Goal: Navigation & Orientation: Find specific page/section

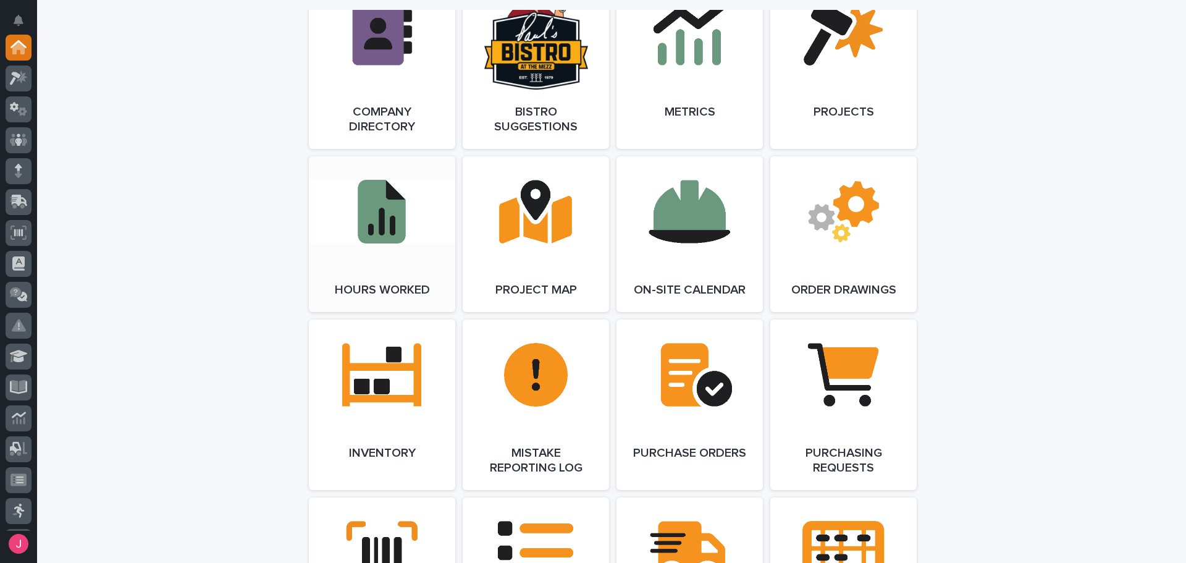
scroll to position [1174, 0]
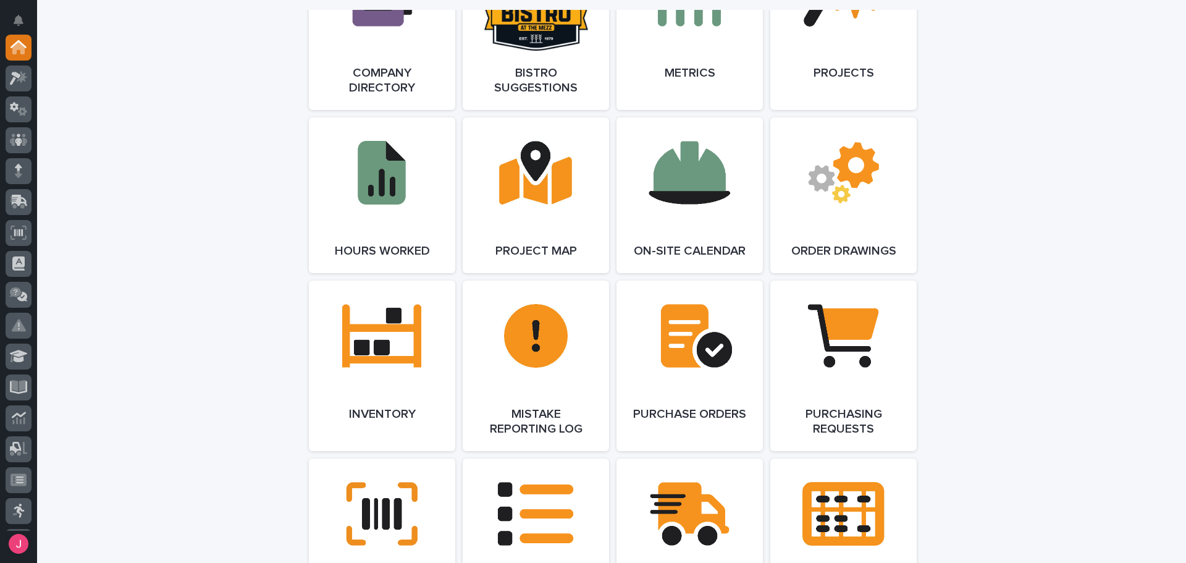
drag, startPoint x: 392, startPoint y: 271, endPoint x: 240, endPoint y: 265, distance: 152.7
click at [239, 265] on div "**********" at bounding box center [611, 271] width 1149 height 2810
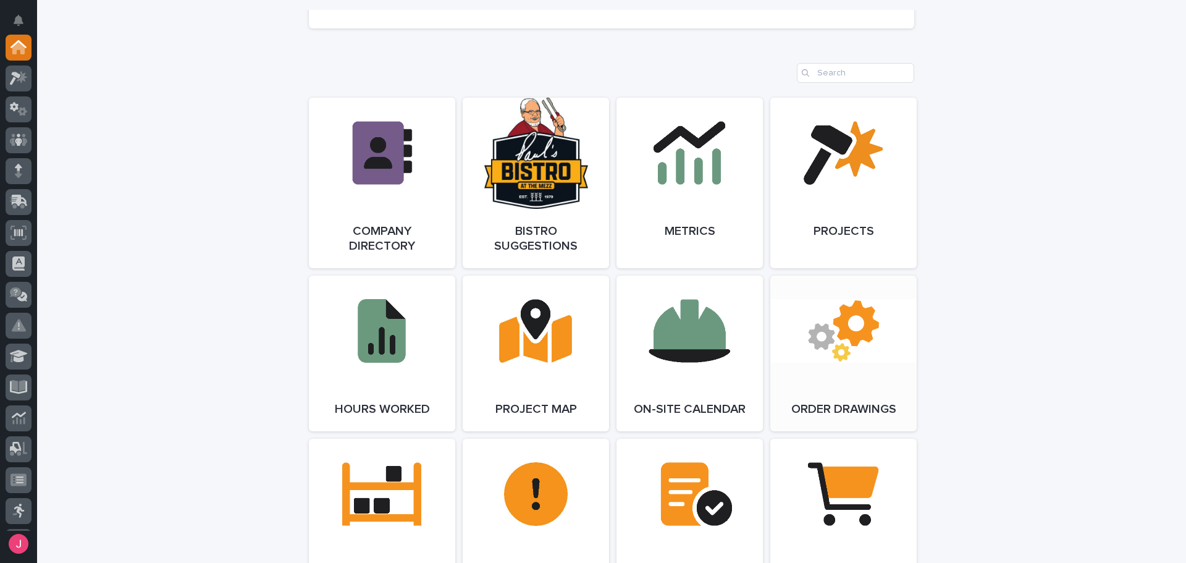
scroll to position [1050, 0]
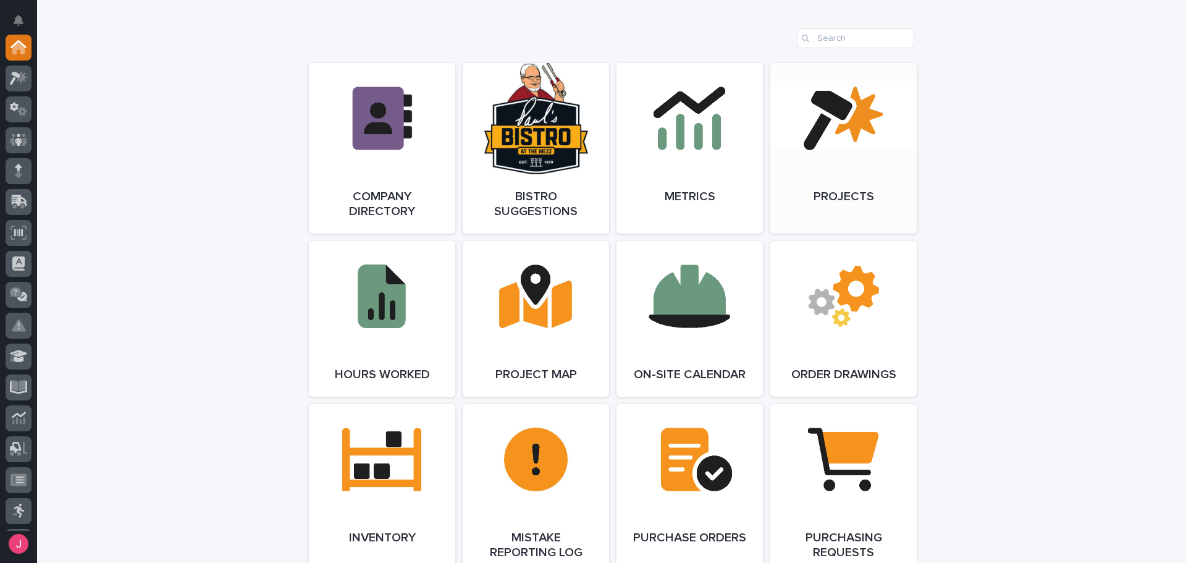
click at [836, 148] on span "Open Link" at bounding box center [843, 148] width 40 height 9
click at [19, 77] on icon at bounding box center [15, 79] width 11 height 14
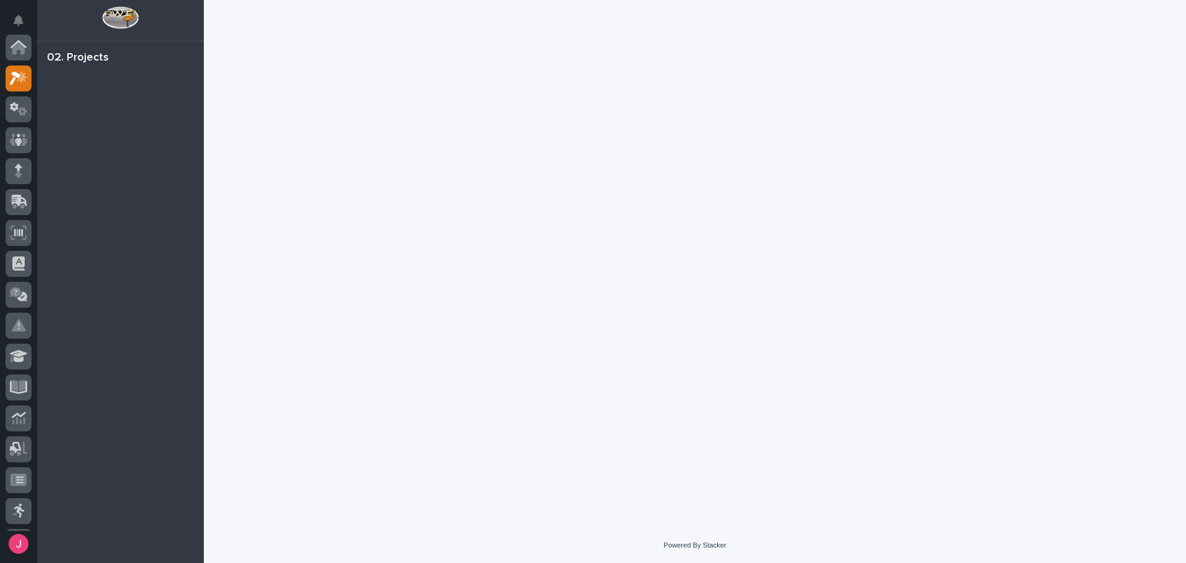
scroll to position [31, 0]
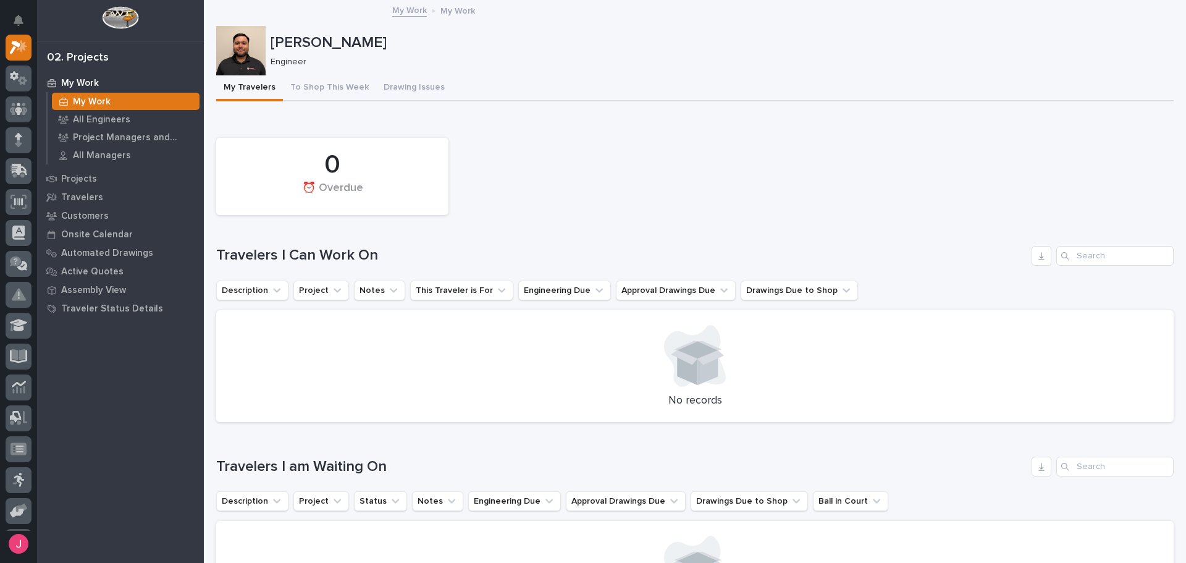
click at [948, 156] on div "0 ⏰ Overdue" at bounding box center [695, 177] width 970 height 90
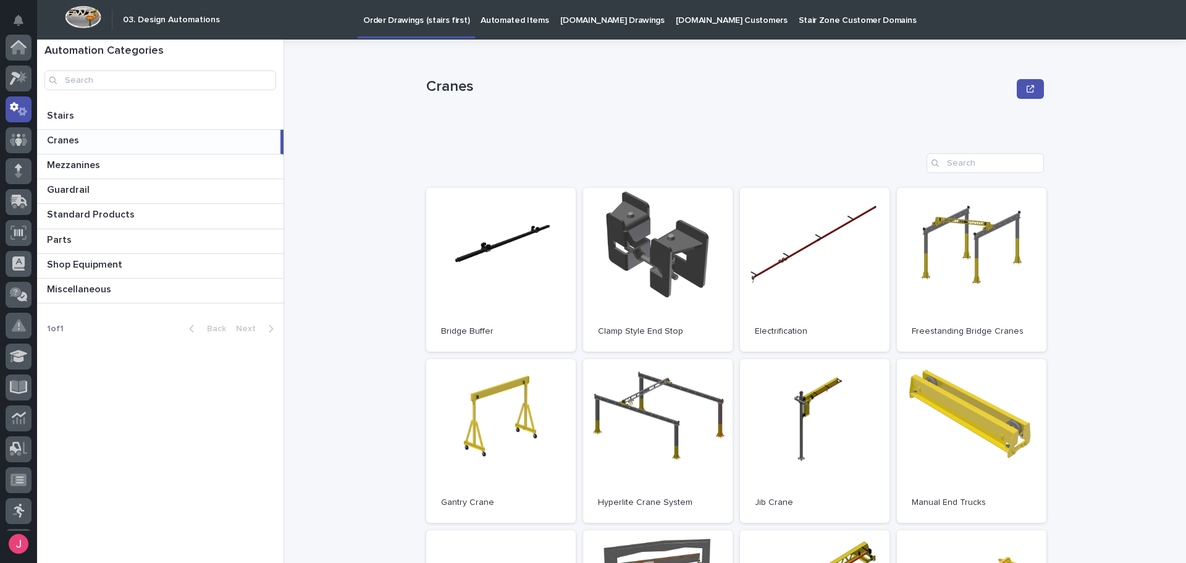
scroll to position [62, 0]
